Goal: Task Accomplishment & Management: Manage account settings

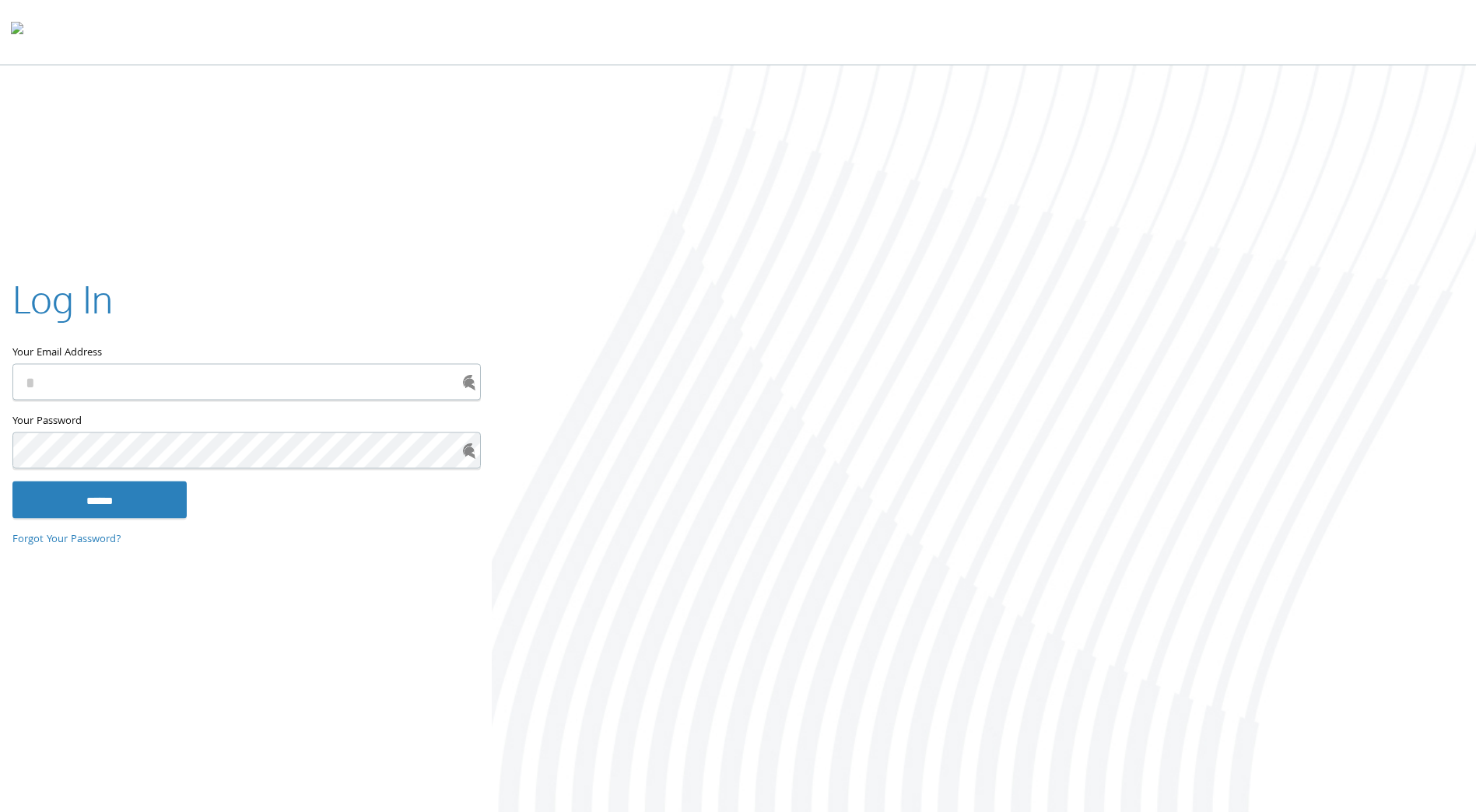
type input "*****"
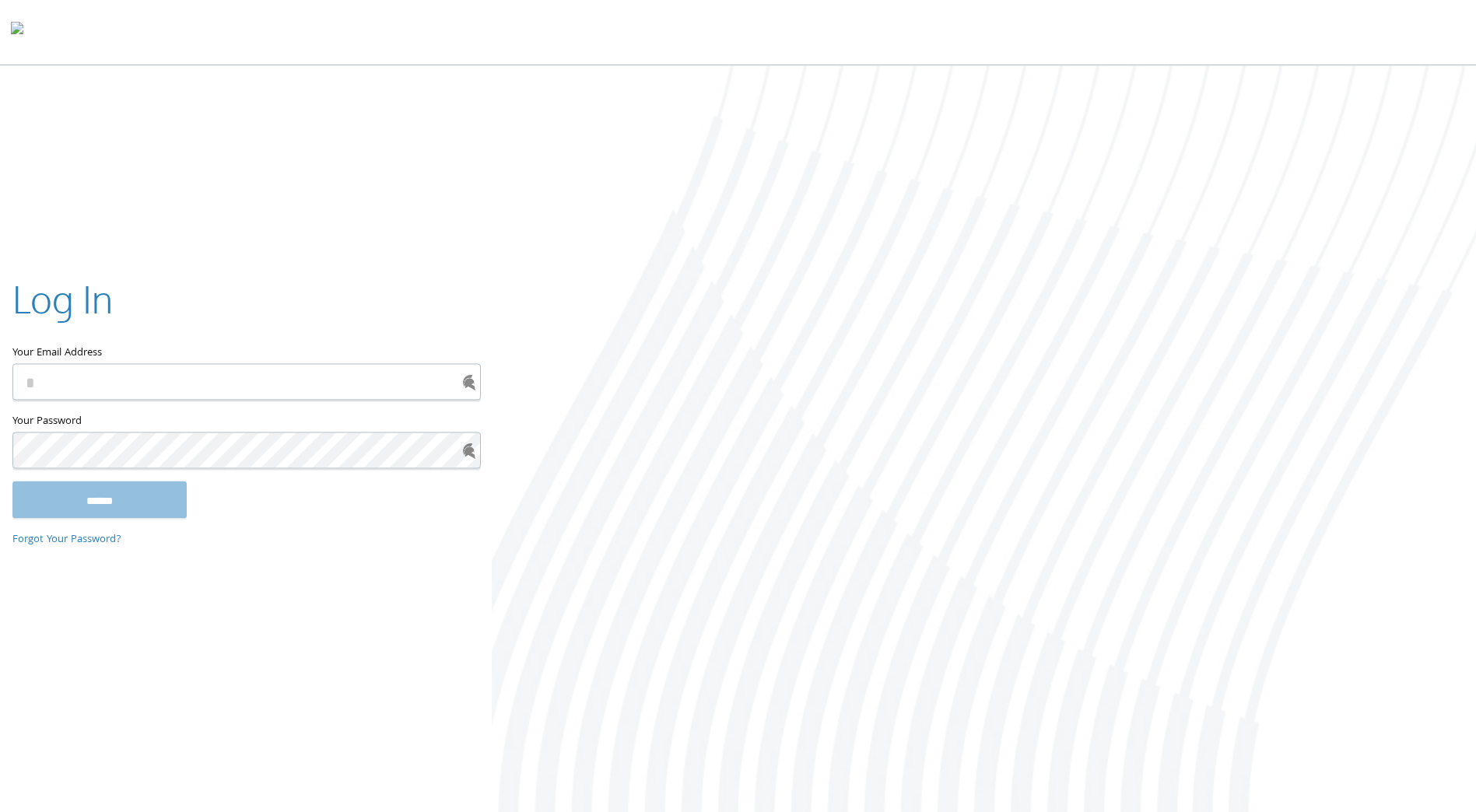
type input "**********"
click at [119, 490] on input "******" at bounding box center [99, 500] width 174 height 37
